Goal: Information Seeking & Learning: Learn about a topic

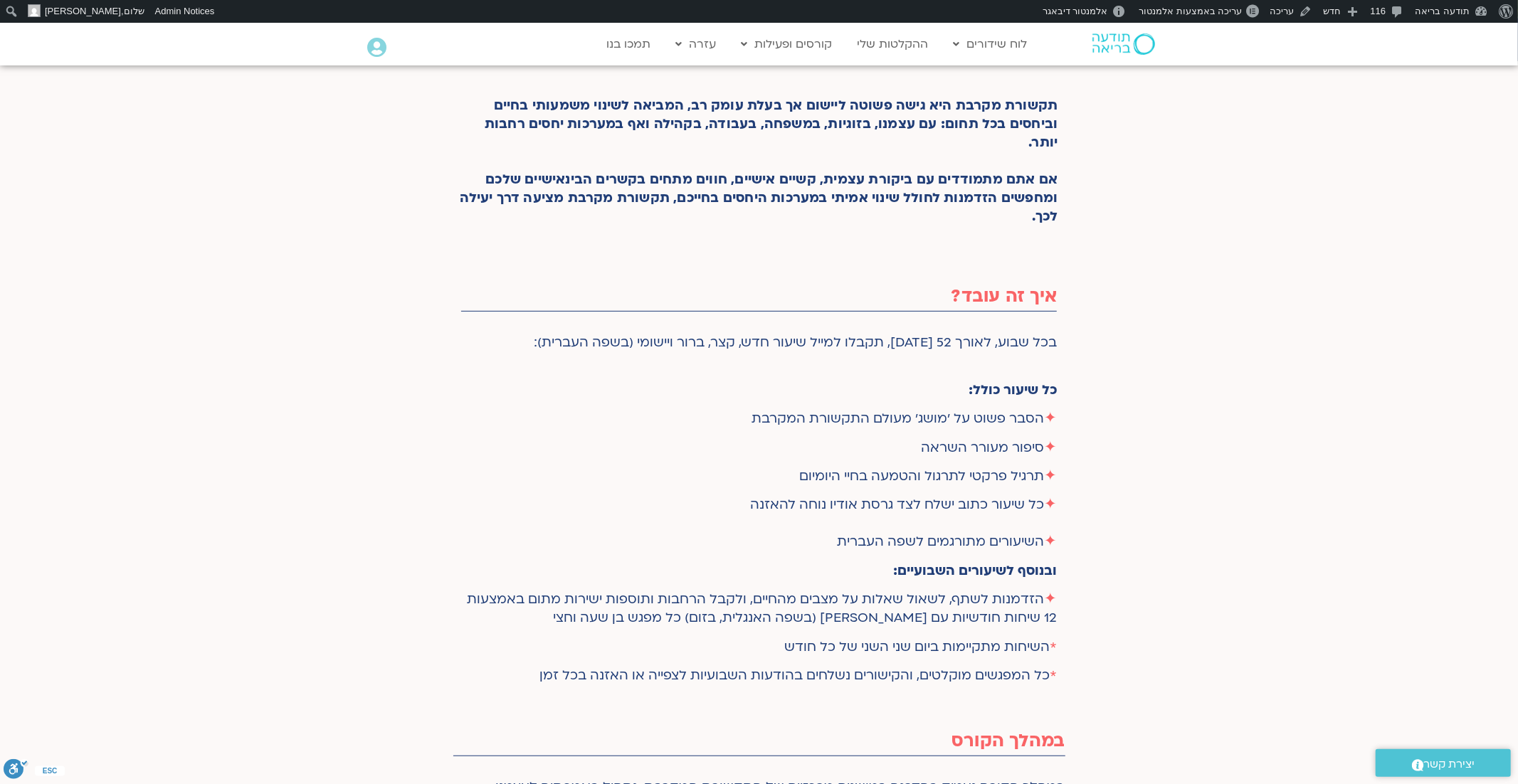
scroll to position [455, 0]
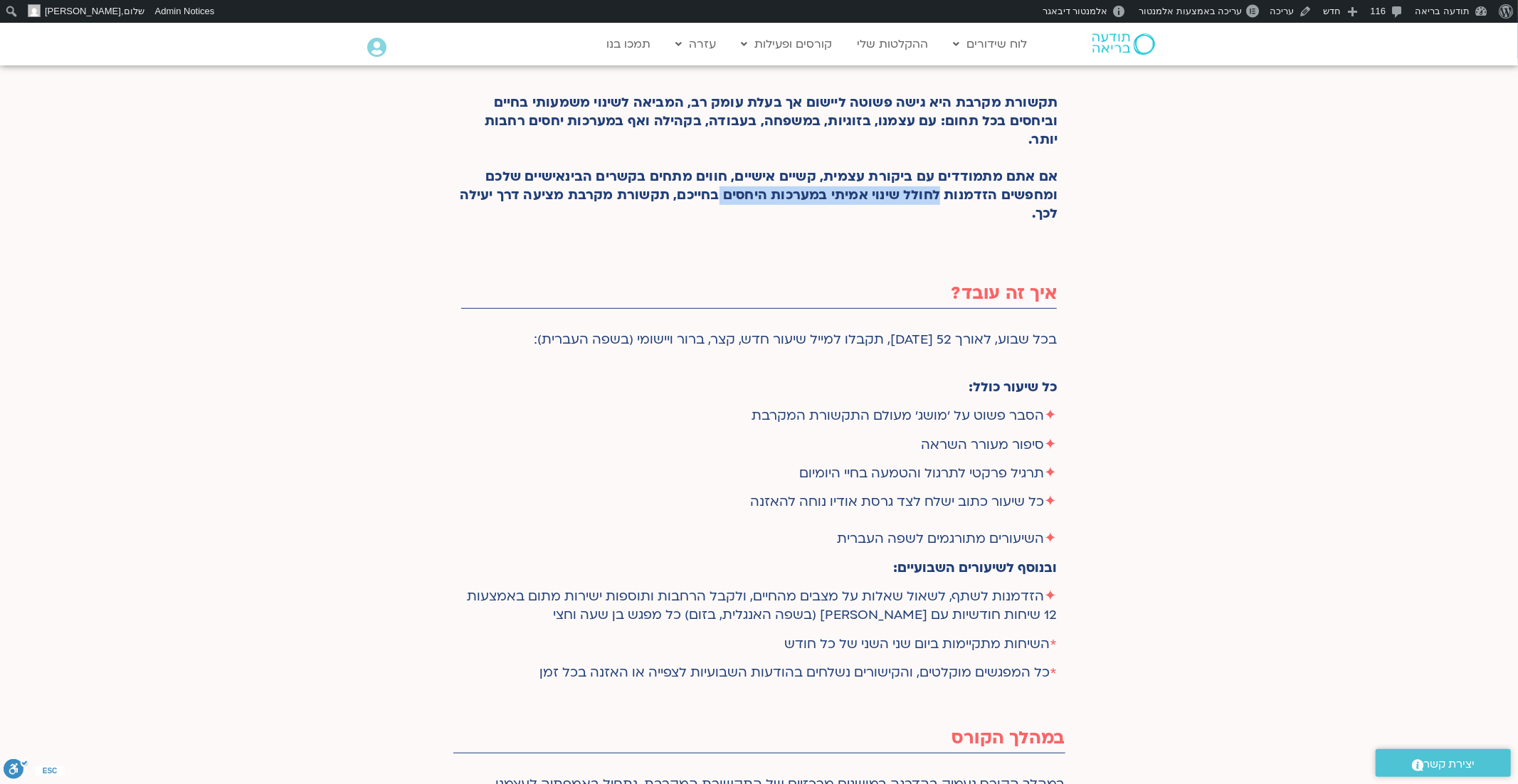
drag, startPoint x: 941, startPoint y: 192, endPoint x: 722, endPoint y: 201, distance: 219.2
click at [722, 201] on p "תקשורת מקרבת היא גישה פשוטה ליישום אך בעלת עומק רב, המביאה לשינוי משמעותי בחיים…" at bounding box center [759, 158] width 598 height 130
copy p "לחולל שינוי אמיתי במערכות היחסים"
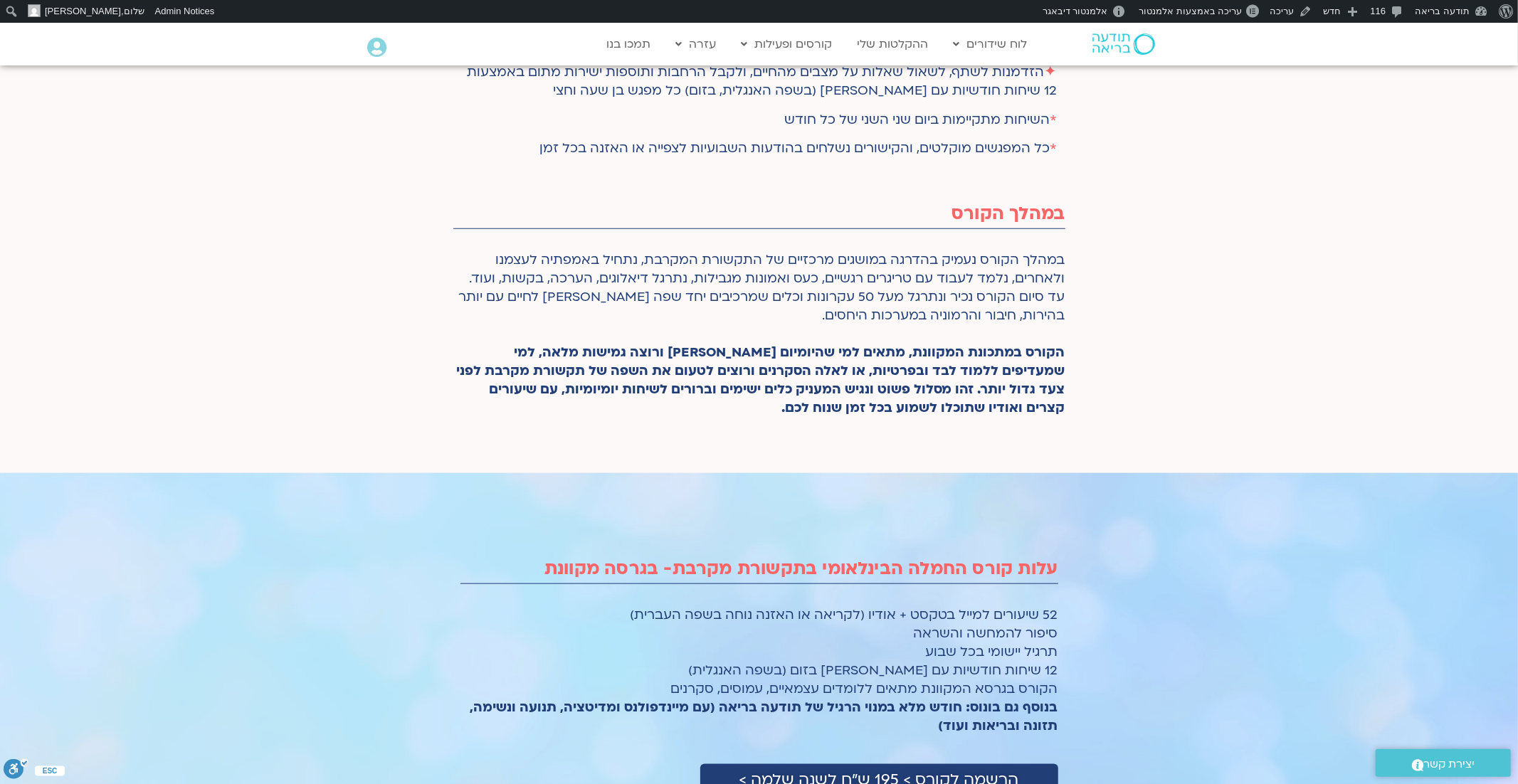
scroll to position [914, 0]
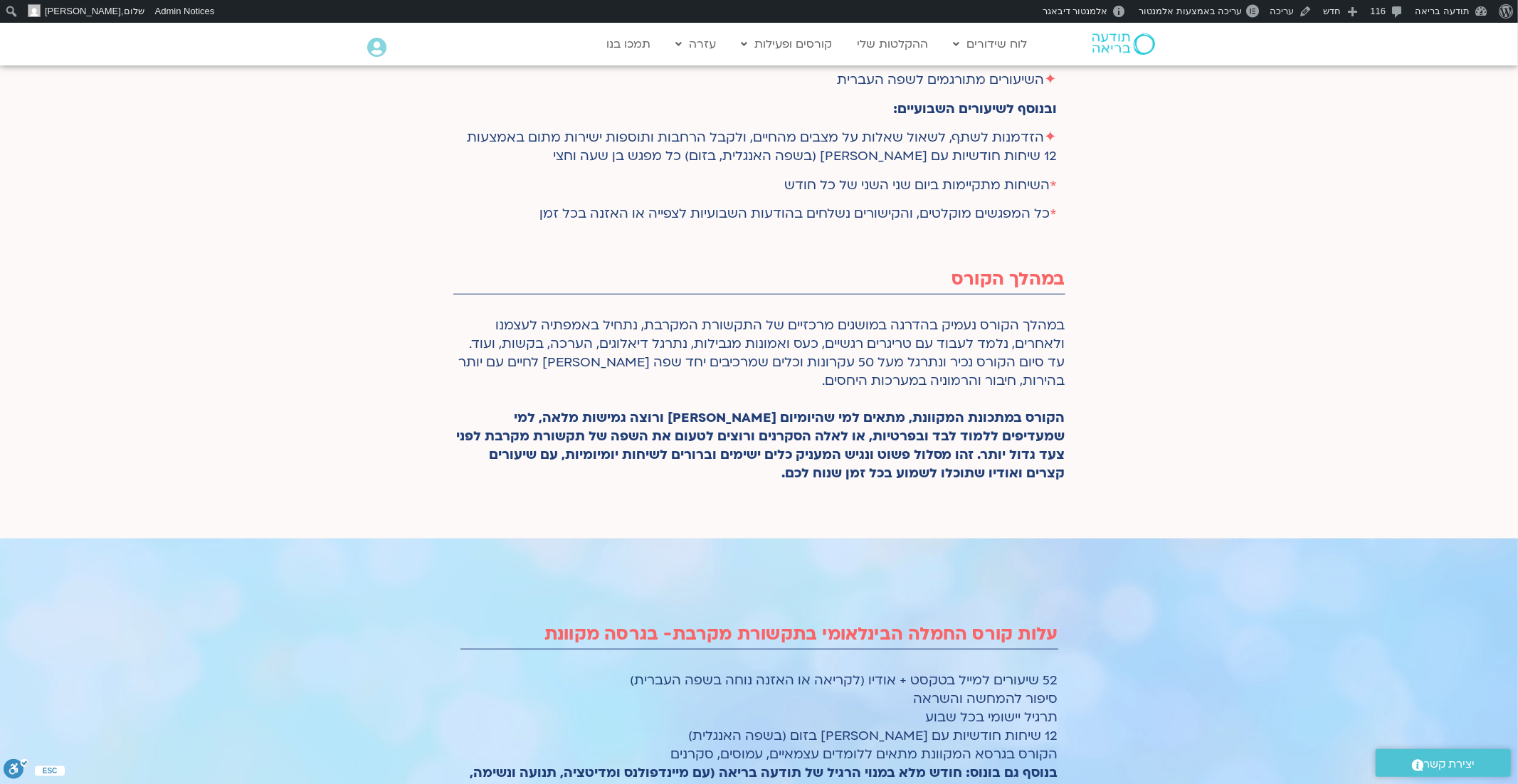
click at [1110, 46] on img at bounding box center [1123, 44] width 63 height 21
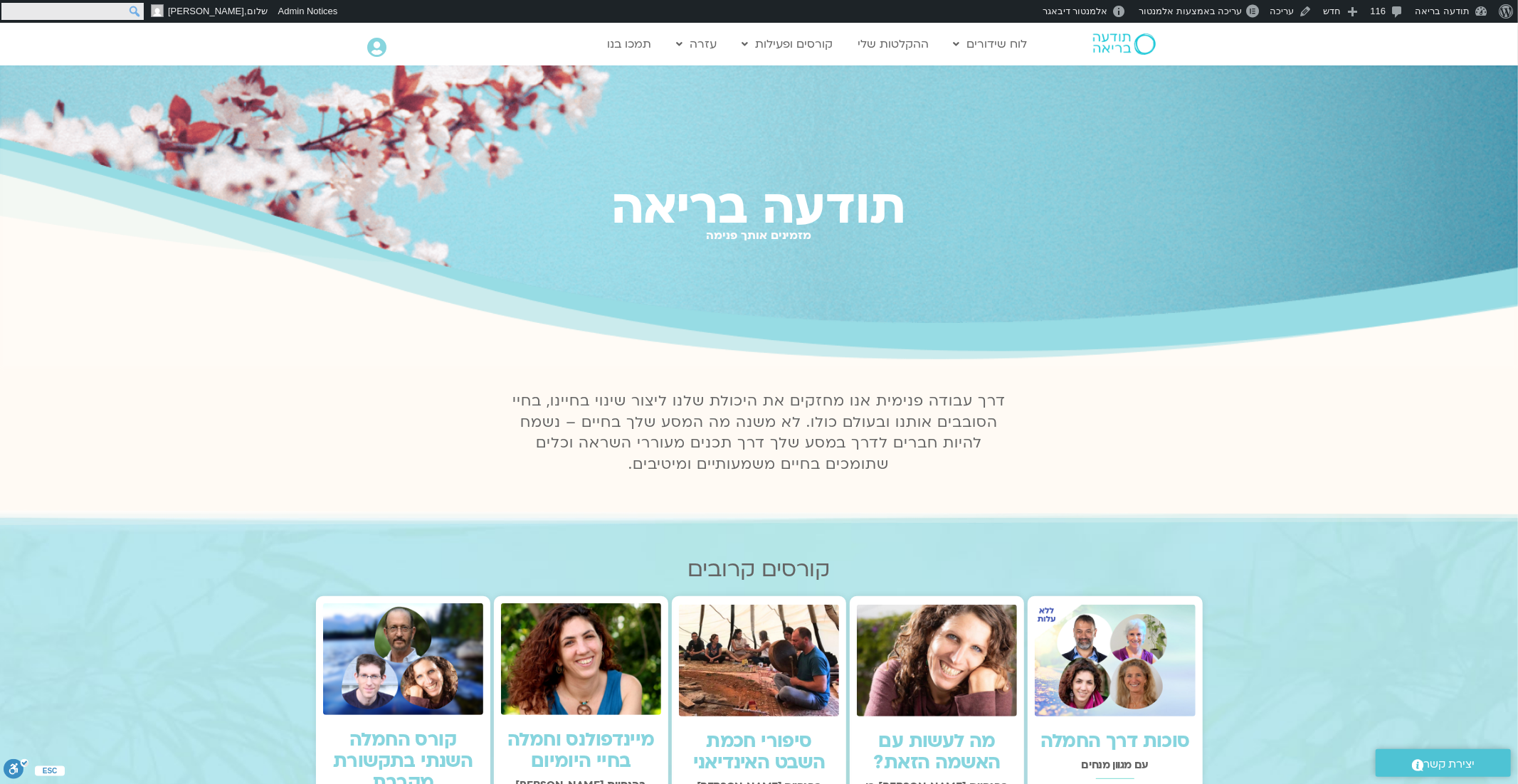
click at [8, 8] on input "חיפוש" at bounding box center [73, 11] width 142 height 17
click at [92, 7] on input "חיפוש" at bounding box center [73, 11] width 142 height 17
type input "ובינר"
click input "חיפוש" at bounding box center [0, 0] width 0 height 0
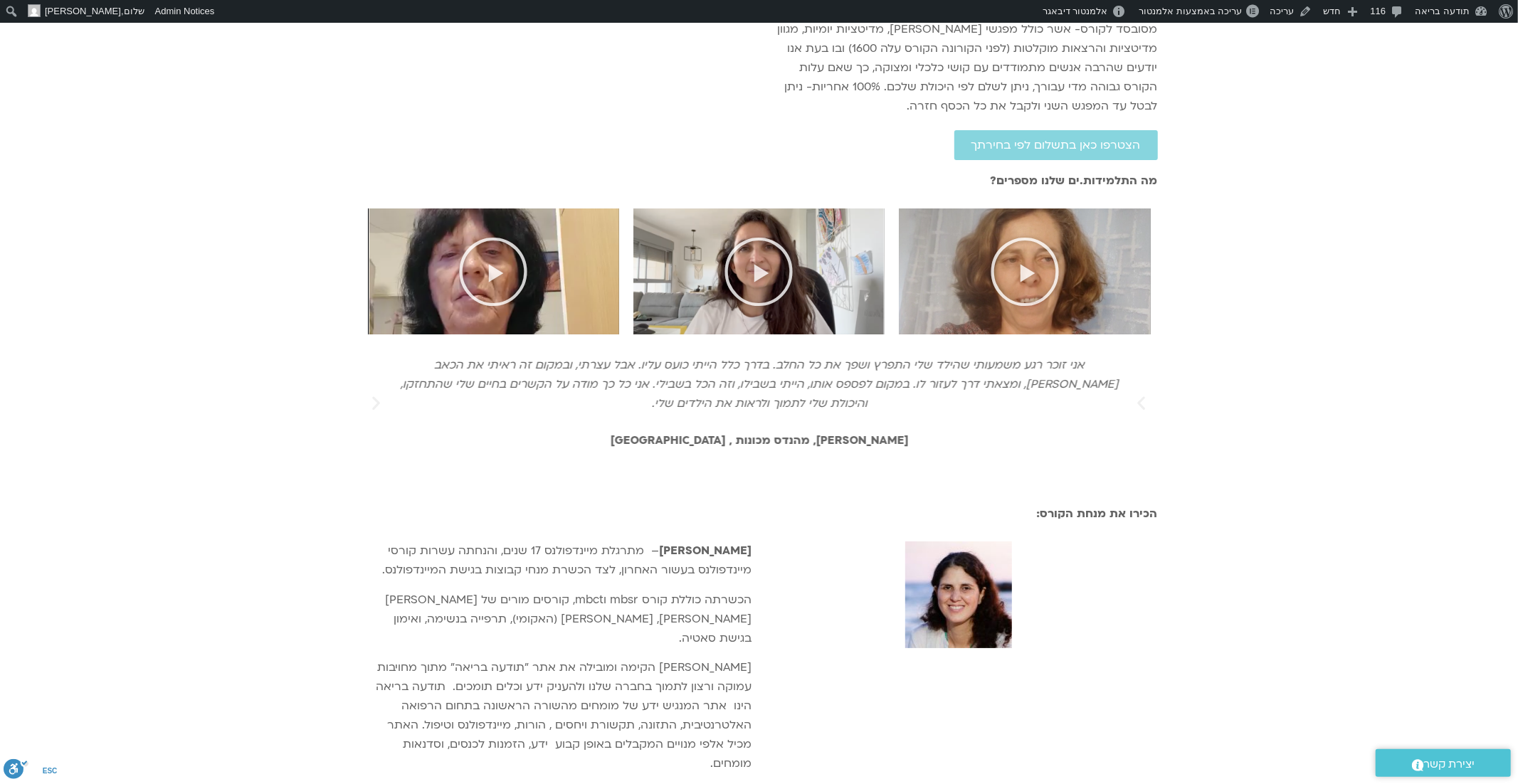
scroll to position [4335, 0]
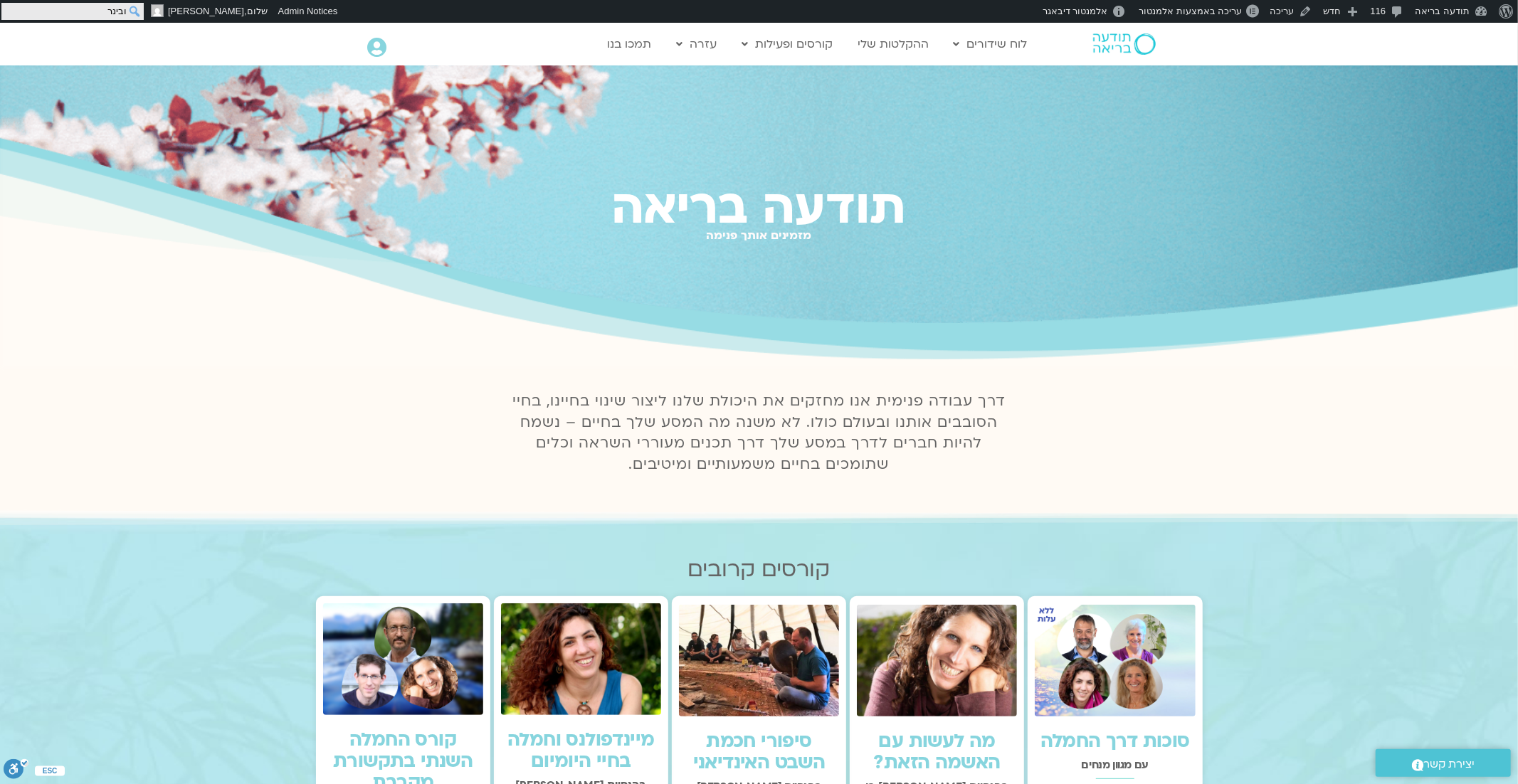
click at [11, 9] on input "ובינר" at bounding box center [73, 11] width 142 height 17
click at [118, 12] on input "ובינר" at bounding box center [73, 11] width 142 height 17
type input "מפגש"
click input "חיפוש" at bounding box center [0, 0] width 0 height 0
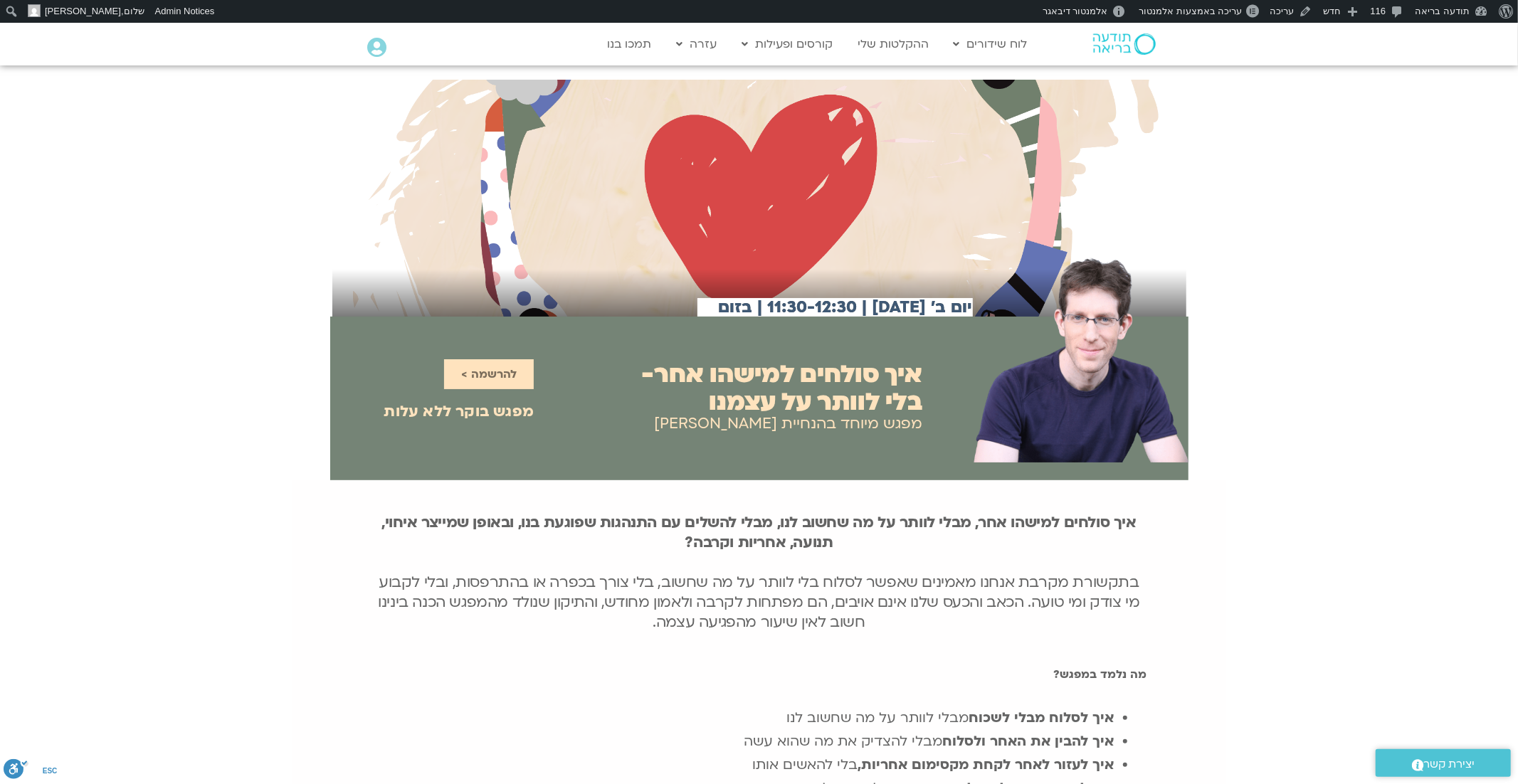
click at [812, 383] on h2 "איך סולחים למישהו אחר- בלי לוותר על עצמנו" at bounding box center [782, 388] width 281 height 55
click at [815, 378] on h2 "איך סולחים למישהו אחר- בלי לוותר על עצמנו" at bounding box center [782, 388] width 281 height 55
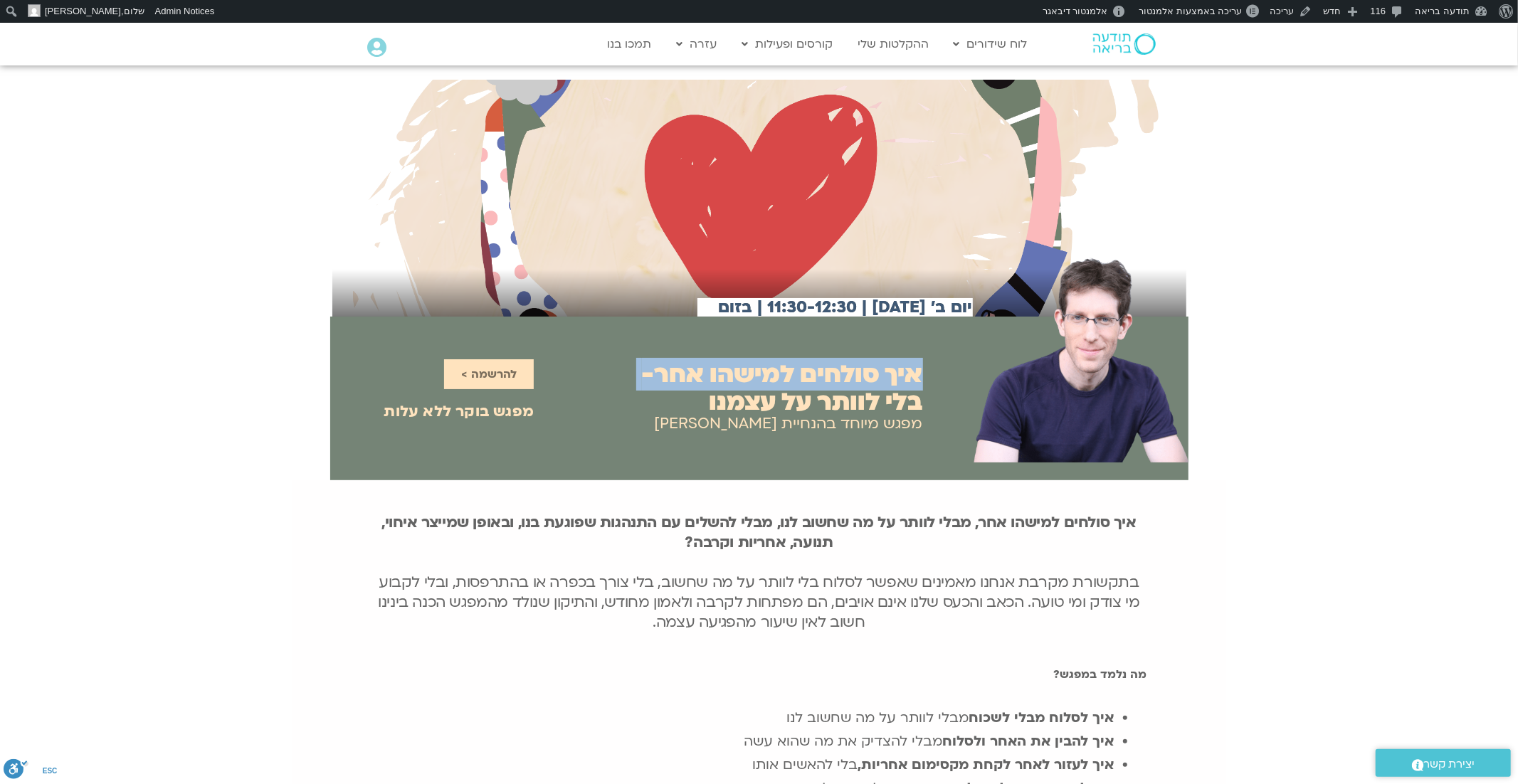
click at [815, 378] on h2 "איך סולחים למישהו אחר- בלי לוותר על עצמנו" at bounding box center [782, 388] width 281 height 55
copy div "איך סולחים למישהו אחר- בלי לוותר על עצמנו איך סולחים למישהו אחר- בלי לוותר על ע…"
click at [771, 403] on h2 "איך סולחים למישהו אחר- בלי לוותר על עצמנו" at bounding box center [782, 388] width 281 height 55
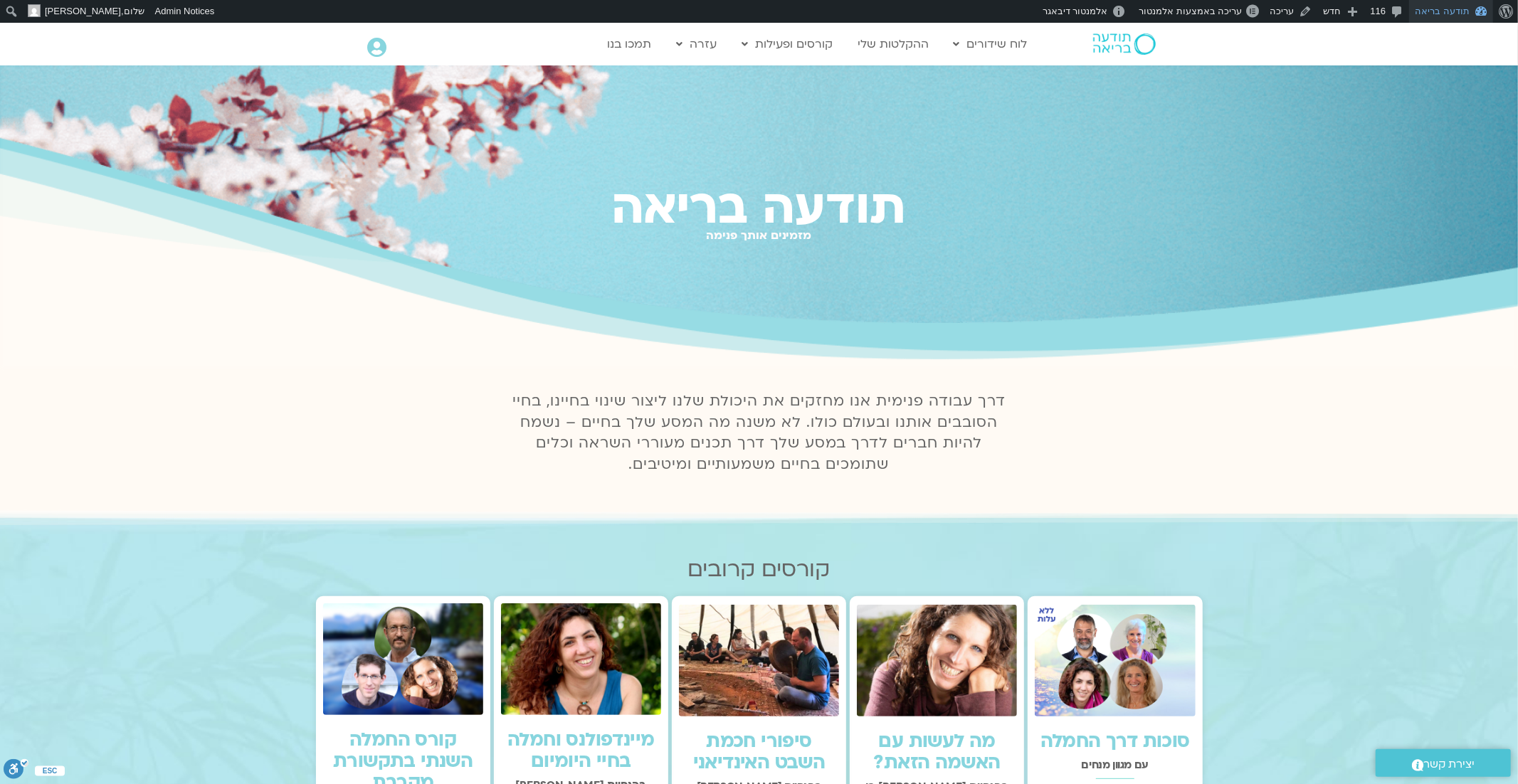
click at [1454, 15] on link "תודעה בריאה" at bounding box center [1451, 11] width 84 height 23
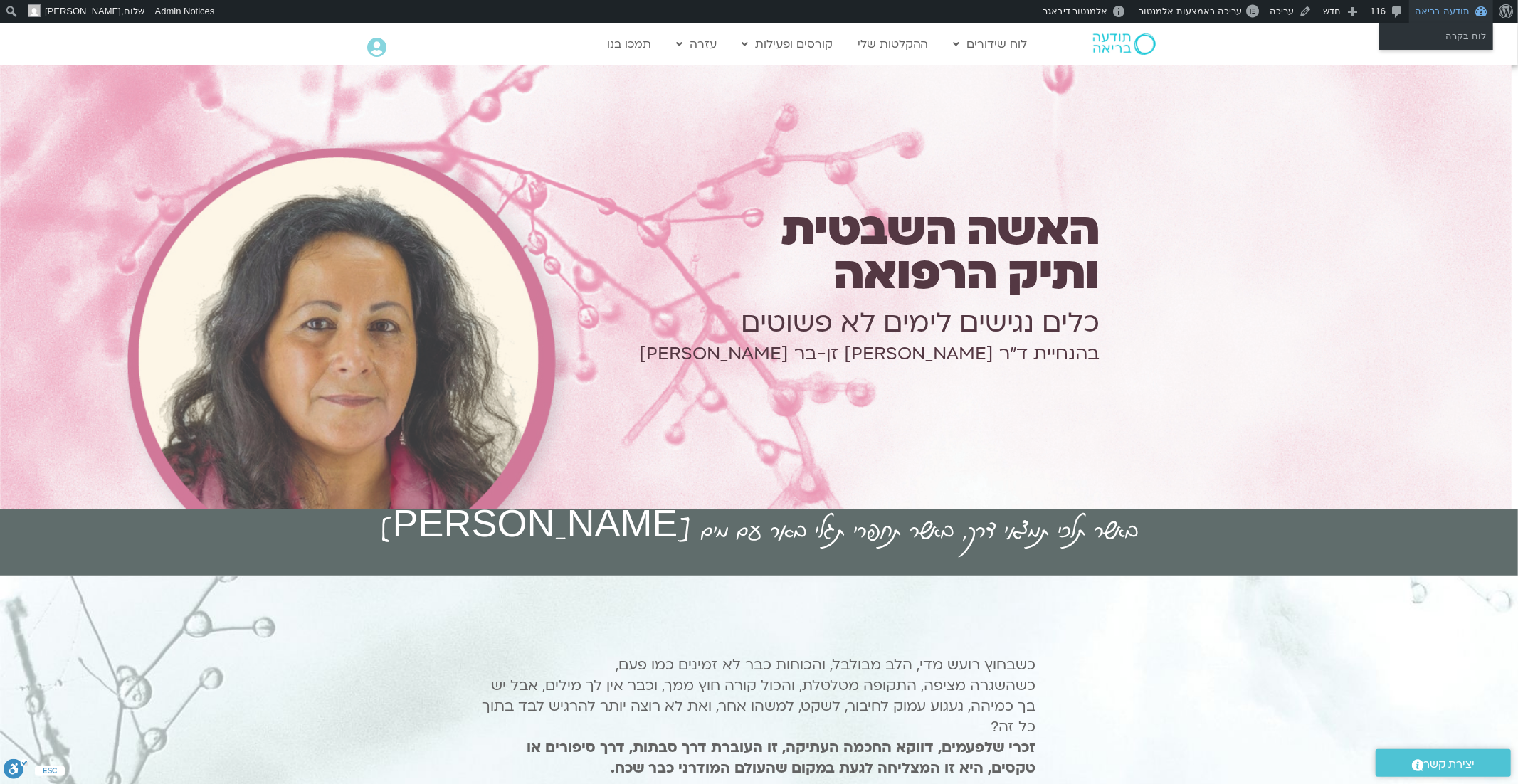
click at [1439, 15] on link "תודעה בריאה" at bounding box center [1451, 11] width 84 height 23
